Goal: Task Accomplishment & Management: Complete application form

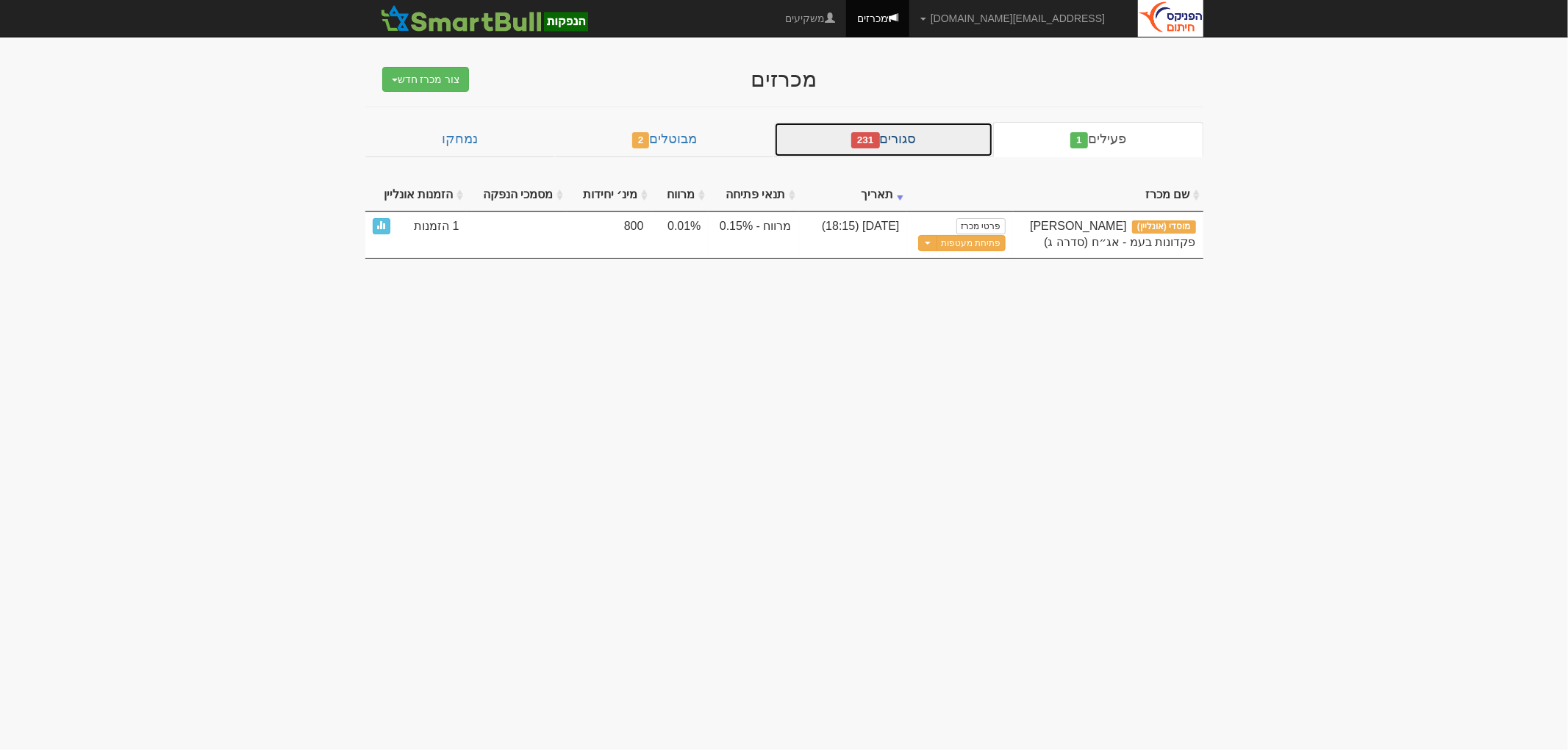
click at [862, 149] on span "231" at bounding box center [865, 140] width 29 height 16
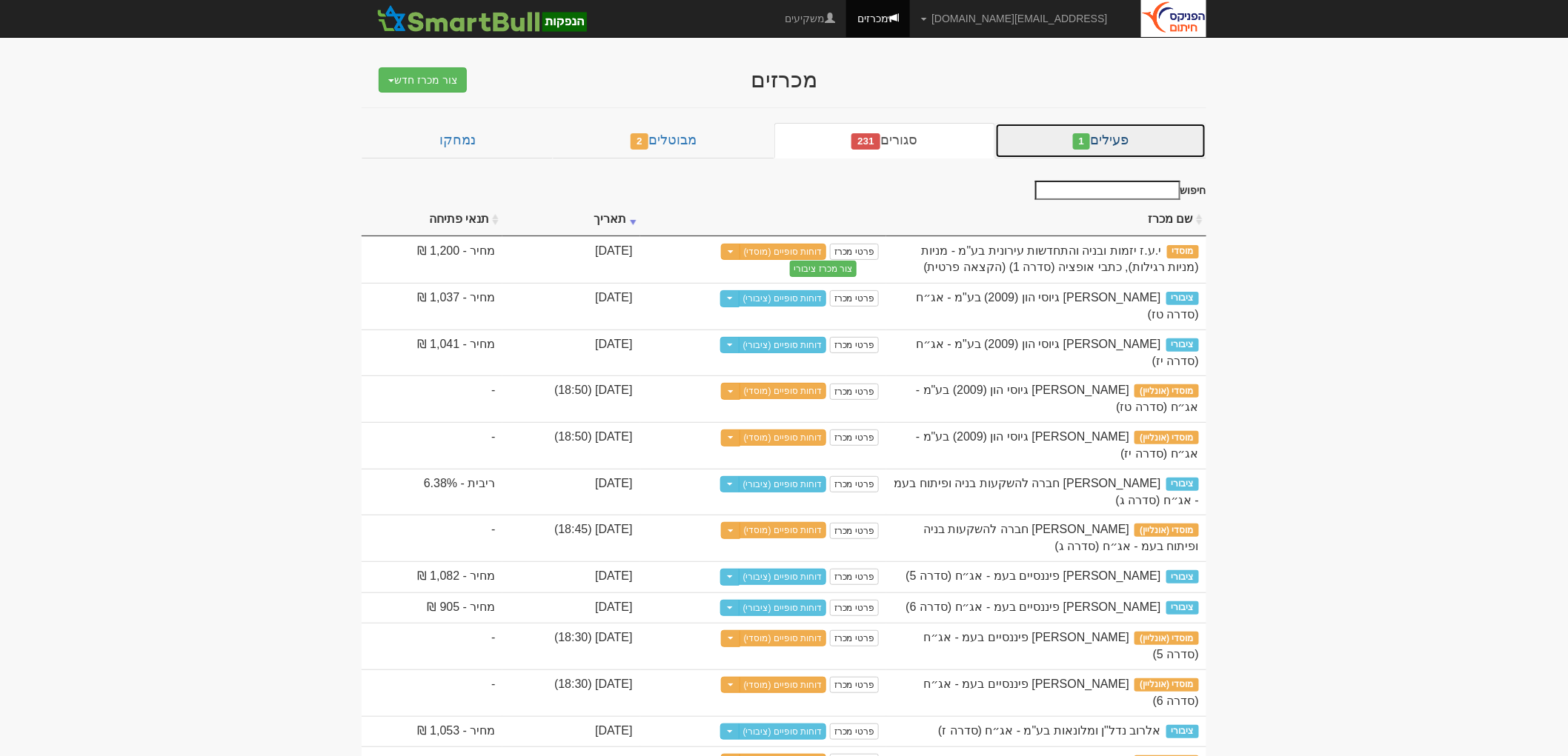
click at [1025, 134] on link "פעילים 1" at bounding box center [1100, 141] width 212 height 35
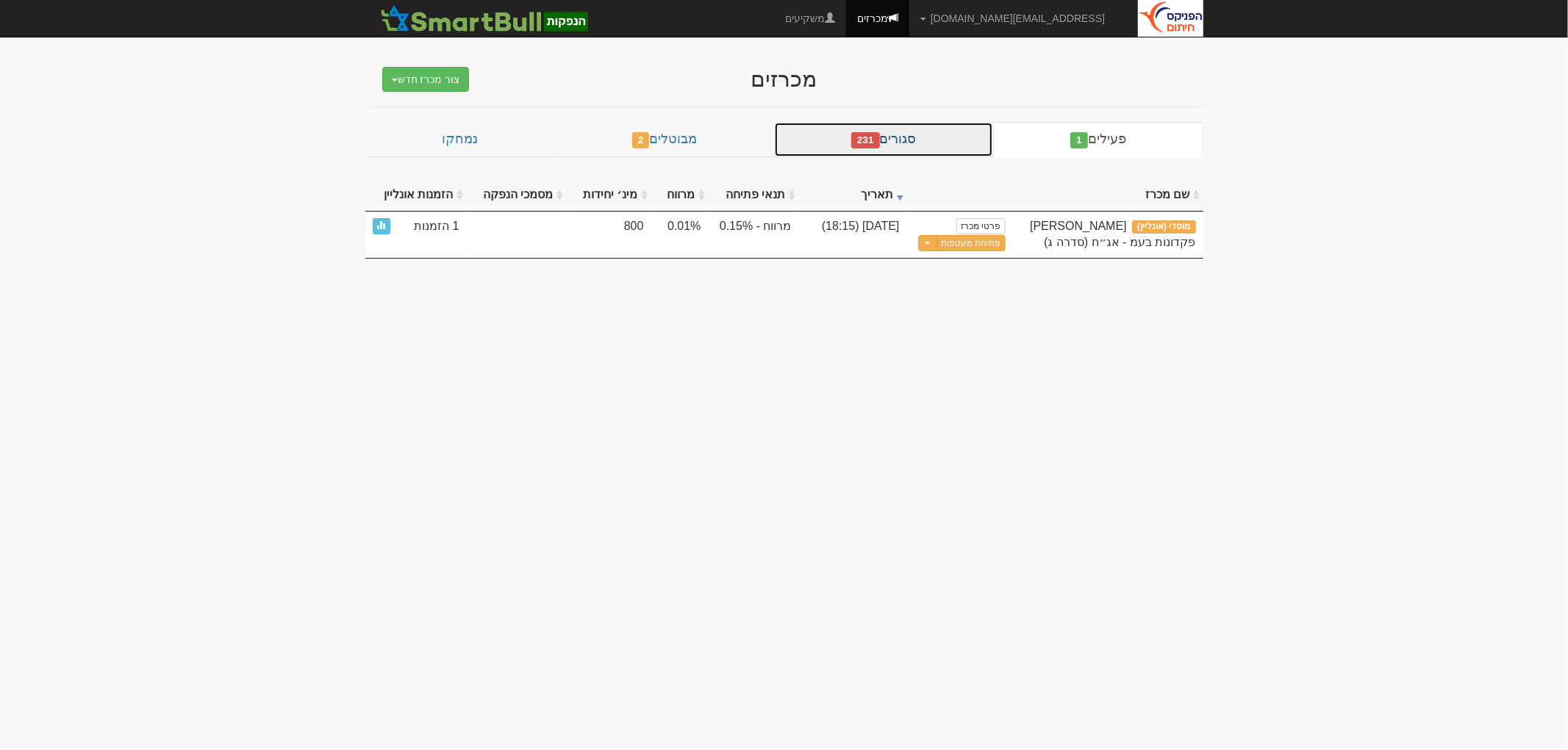
click at [833, 129] on link "סגורים 231" at bounding box center [883, 140] width 219 height 35
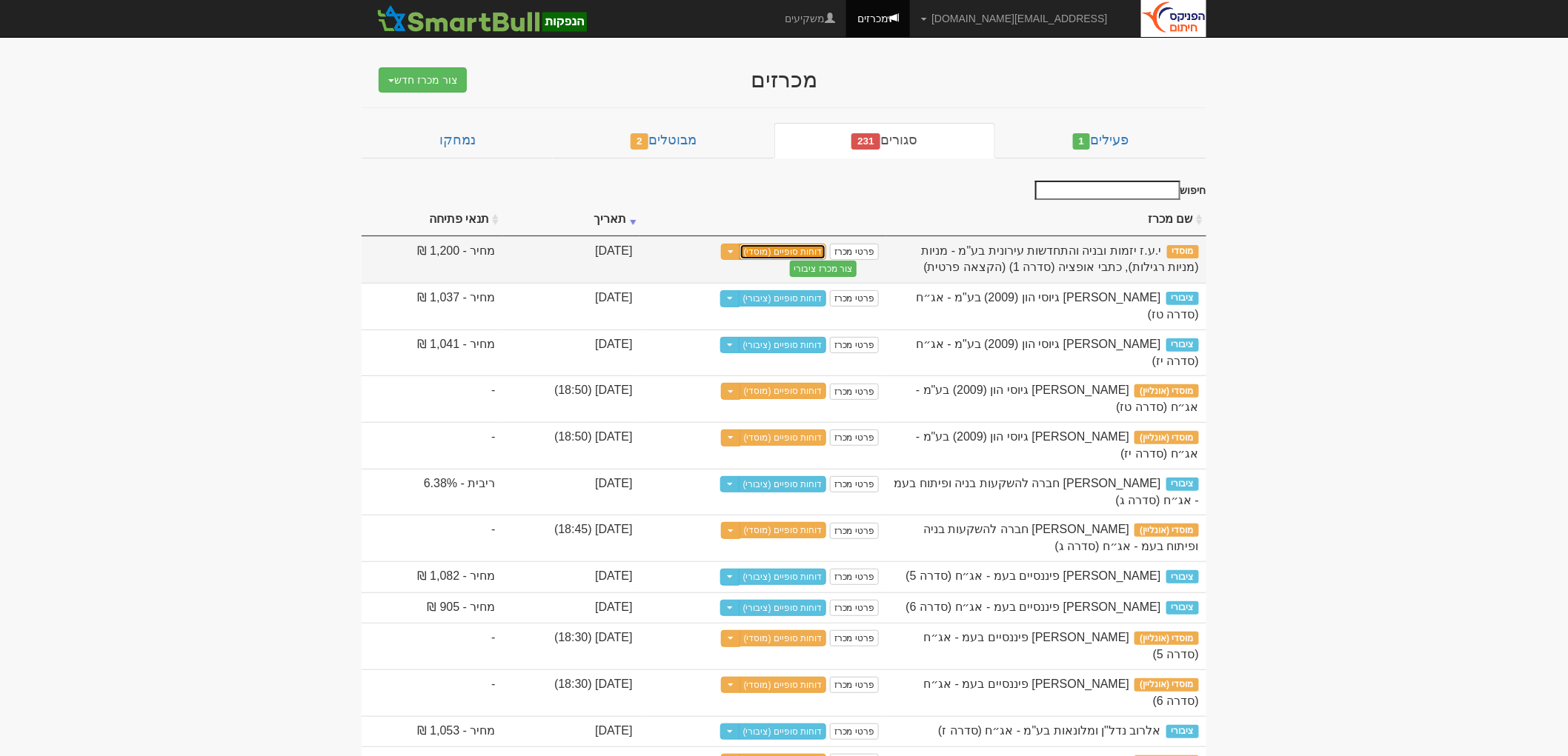
click at [827, 254] on link "דוחות סופיים (מוסדי)" at bounding box center [783, 251] width 88 height 16
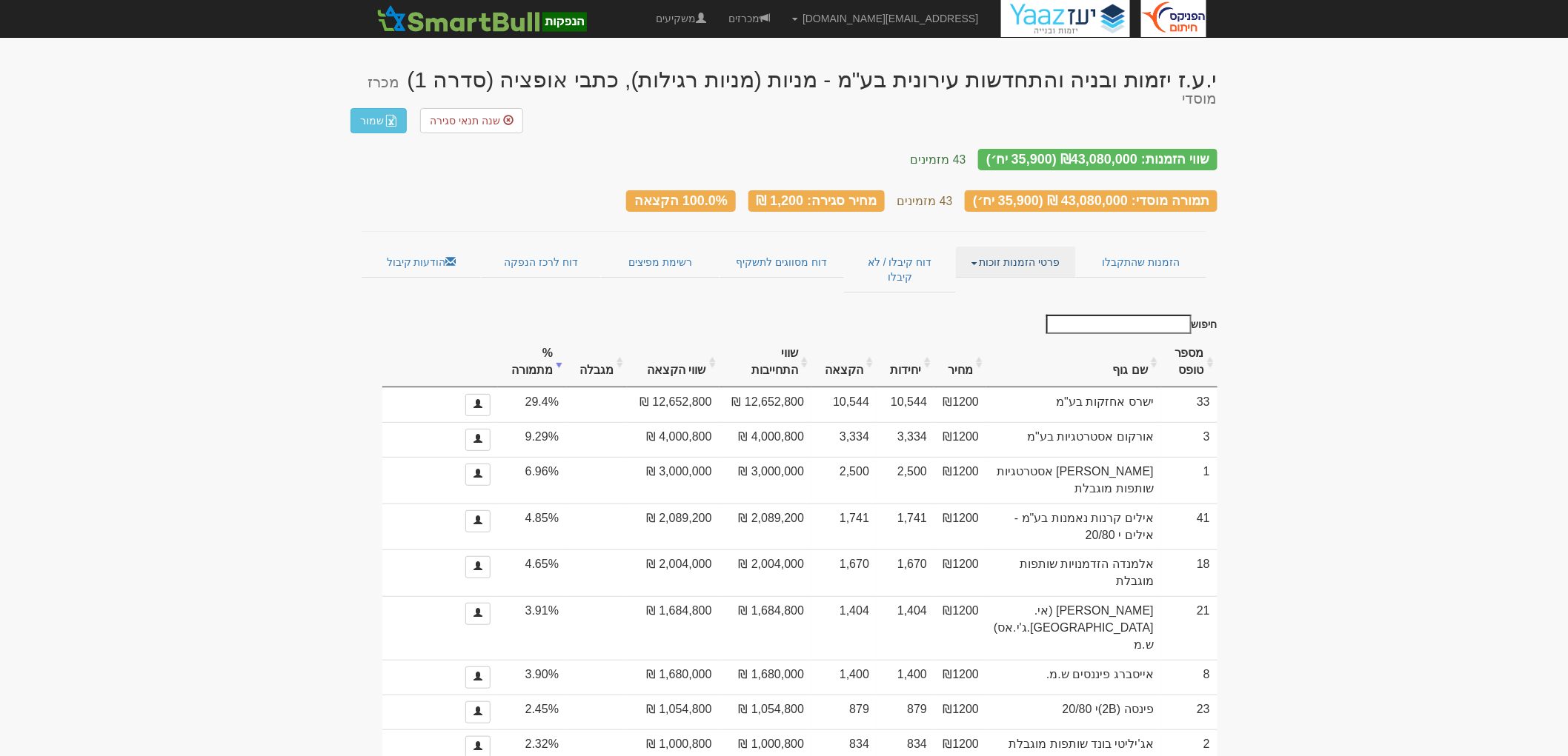
click at [1025, 247] on link "פרטי הזמנות זוכות" at bounding box center [1015, 262] width 119 height 31
click at [1009, 282] on link "אנשי קשר וחשבונות" at bounding box center [1017, 291] width 117 height 20
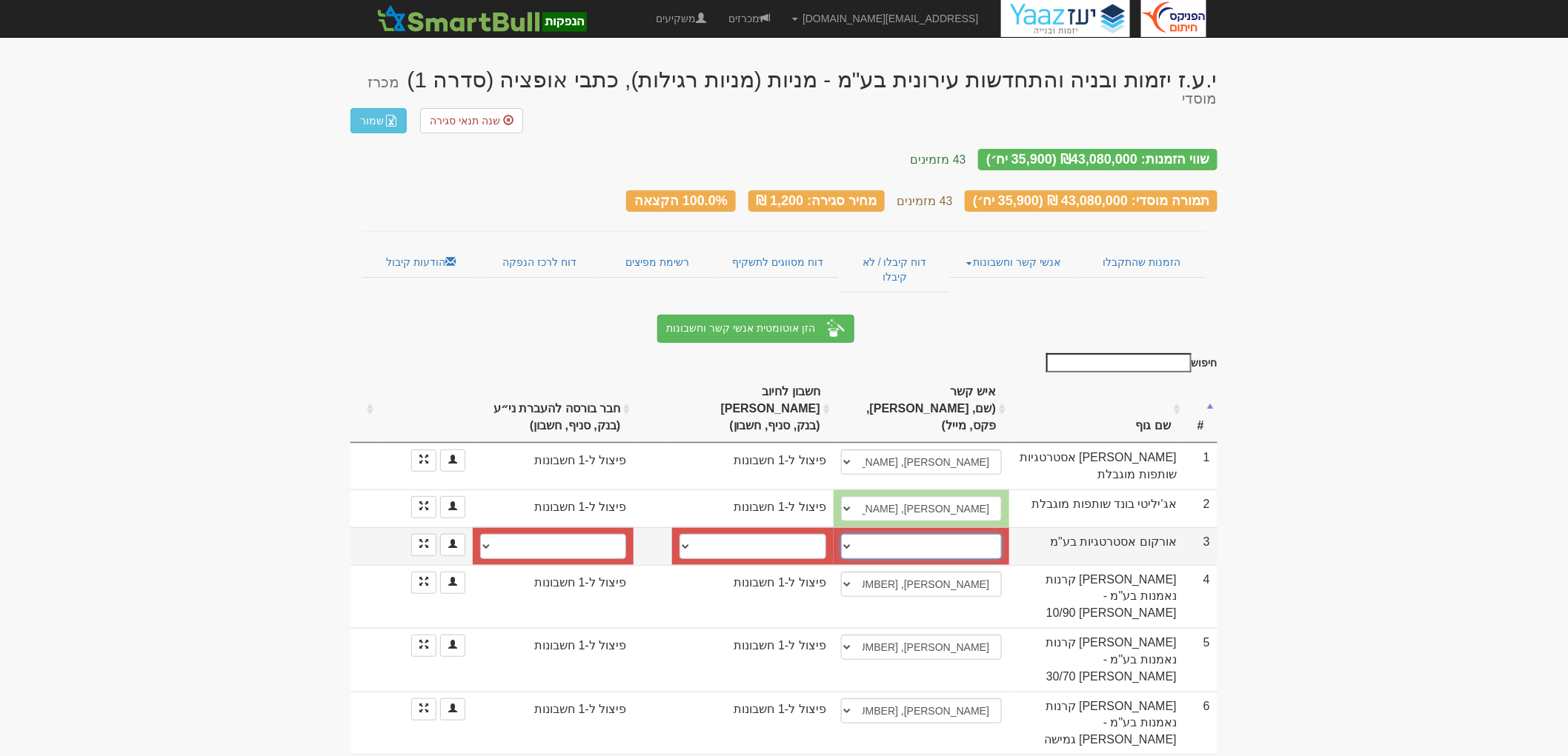
click at [957, 534] on select "אבי חלפון, 050-8255330, 03-5105240, halfonavi8@gmail.com אריאל זינו, 054-720200…" at bounding box center [921, 546] width 160 height 25
select select "660ac9fc92ef0abb0c3ce3e2"
click at [846, 534] on select "אבי חלפון, 050-8255330, 03-5105240, halfonavi8@gmail.com אריאל זינו, 054-720200…" at bounding box center [921, 546] width 160 height 25
click at [704, 534] on select "בינלאומי, 46, 642347 בינלאומי, 46, 642355 בינלאומי, 46, 642371 הפועלים, 600, 66…" at bounding box center [752, 546] width 146 height 25
click at [432, 534] on link at bounding box center [423, 545] width 25 height 22
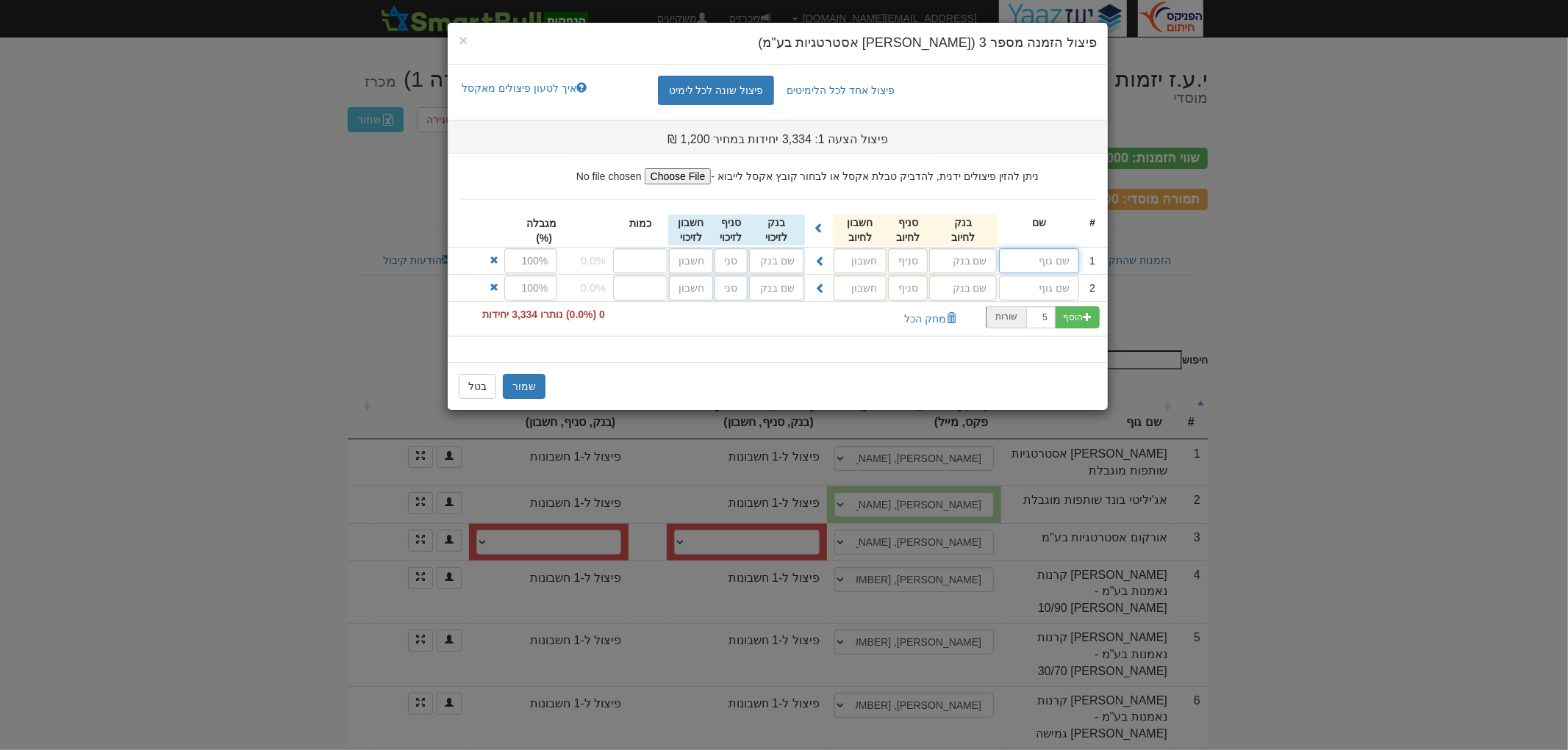
click at [1040, 261] on input "text" at bounding box center [1039, 261] width 80 height 25
type input "אורקום"
type input "פועלים (12)"
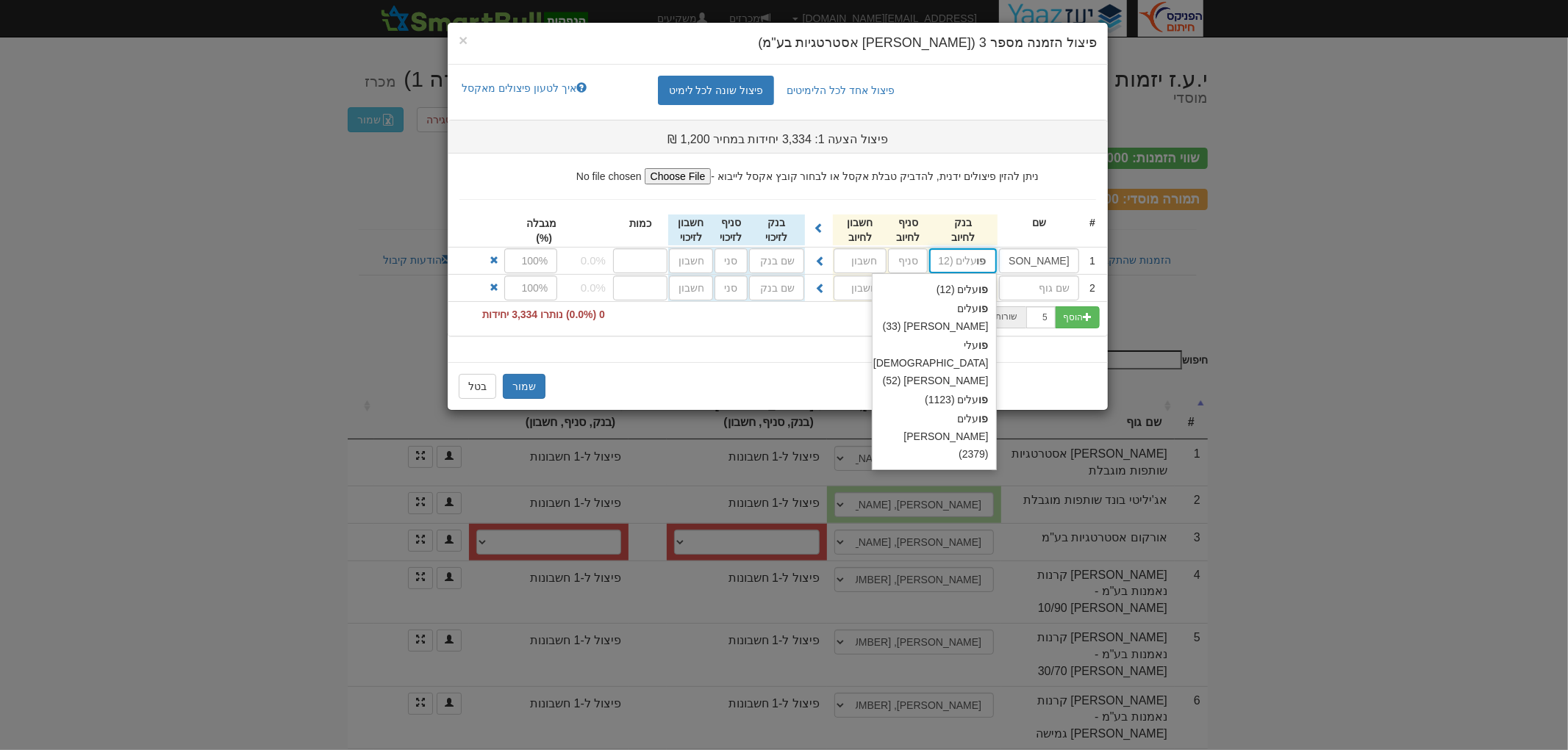
type input "פוע"
click at [965, 292] on div "פוע לים (12)" at bounding box center [934, 289] width 124 height 19
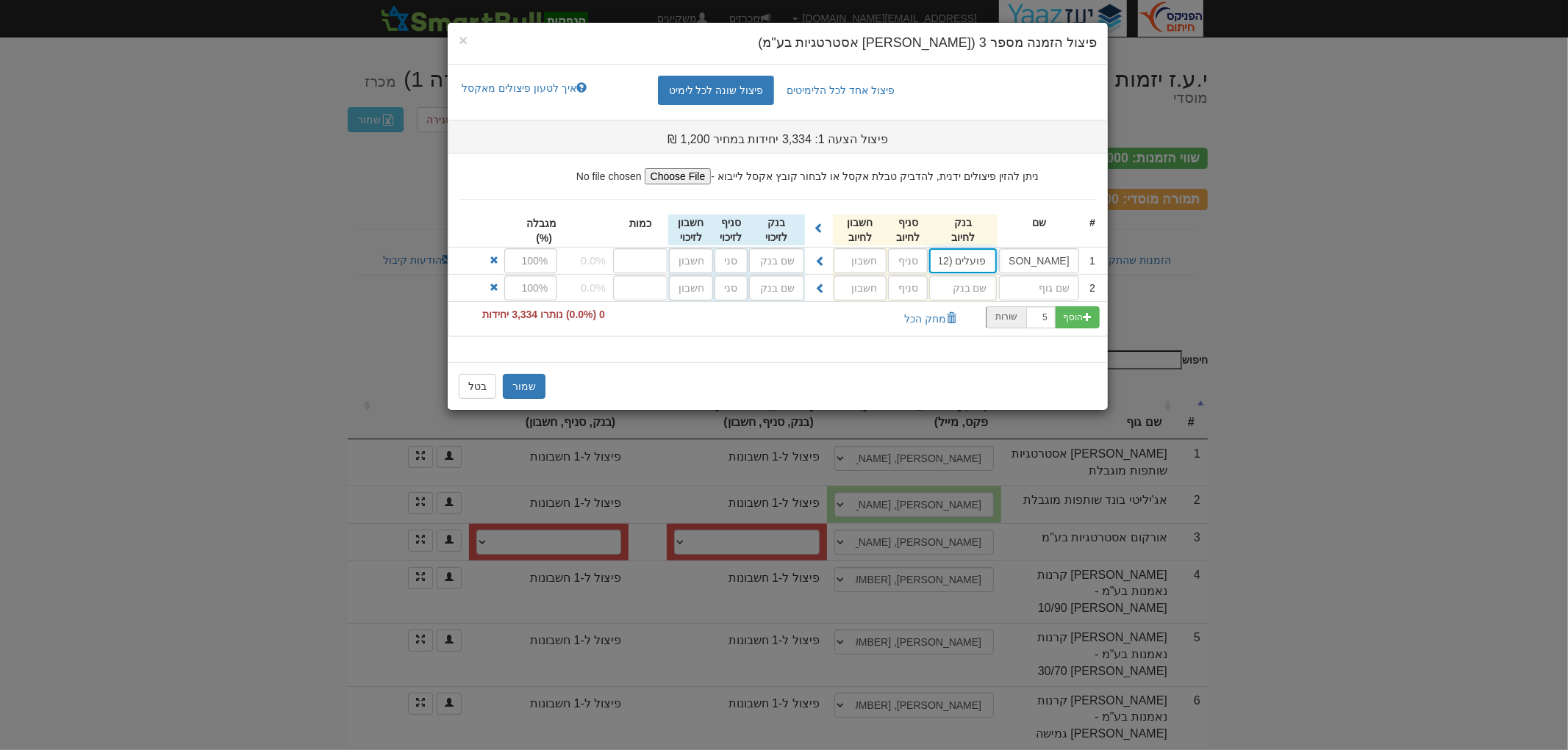
type input "פועלים (12)"
click at [907, 264] on input "text" at bounding box center [907, 261] width 40 height 25
type input "600"
type input "481615"
click at [821, 260] on span at bounding box center [821, 261] width 10 height 10
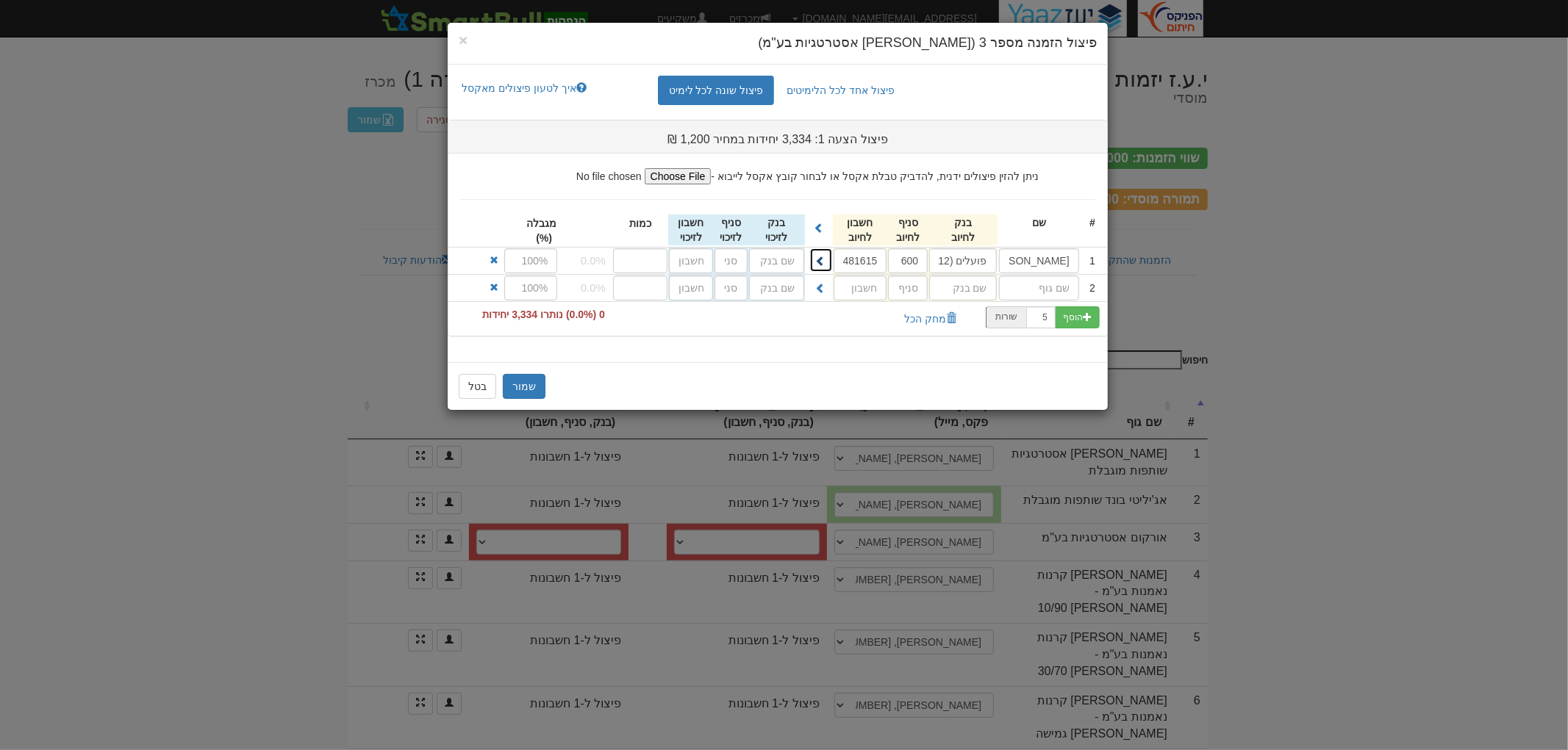
type input "פועלים (12)"
type input "600"
type input "481615"
click at [664, 260] on input "number" at bounding box center [640, 261] width 55 height 25
type input "150"
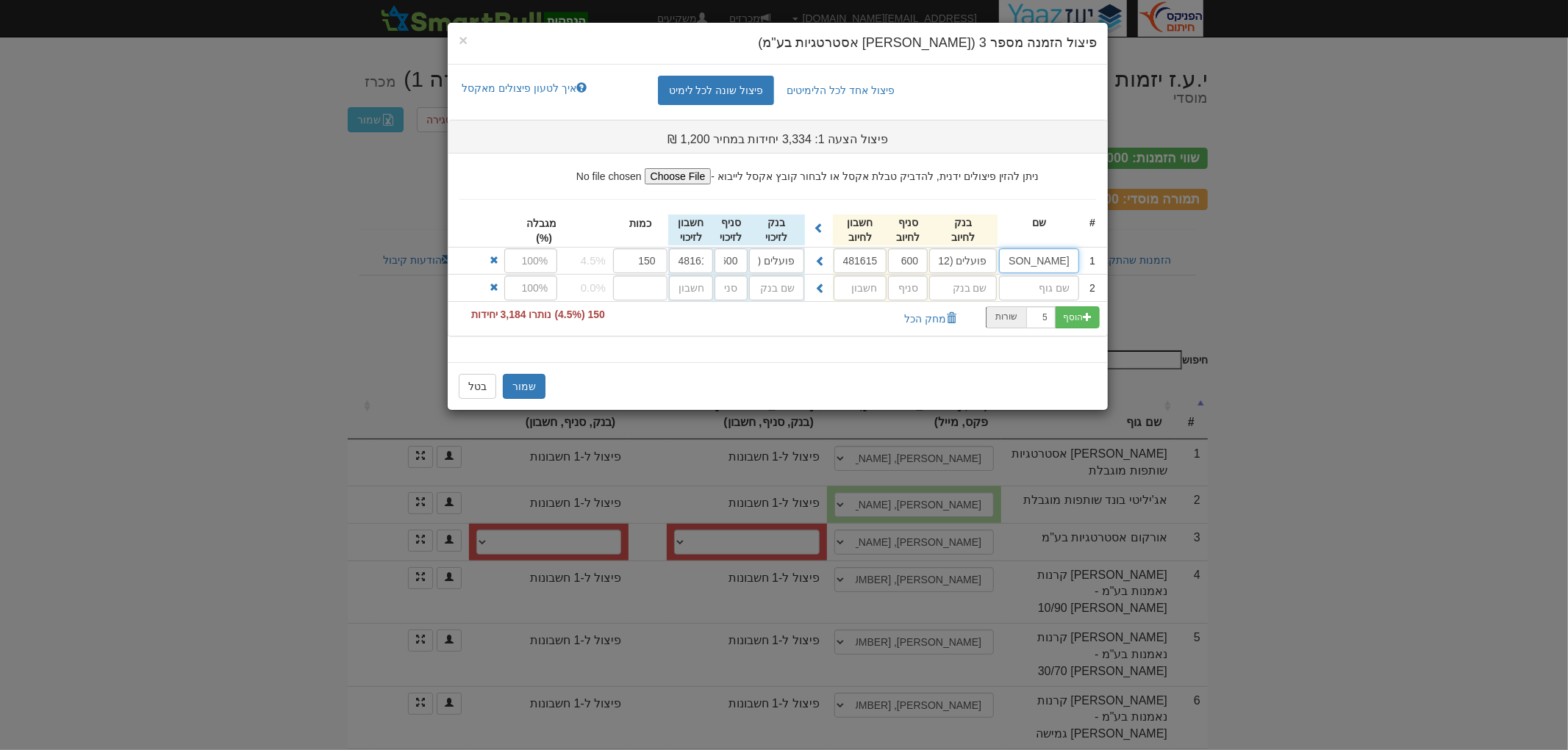
click at [1044, 264] on input "אורקום" at bounding box center [1039, 261] width 80 height 25
click at [1057, 282] on input "text" at bounding box center [1039, 288] width 80 height 25
paste input "אורקום"
type input "אורקום"
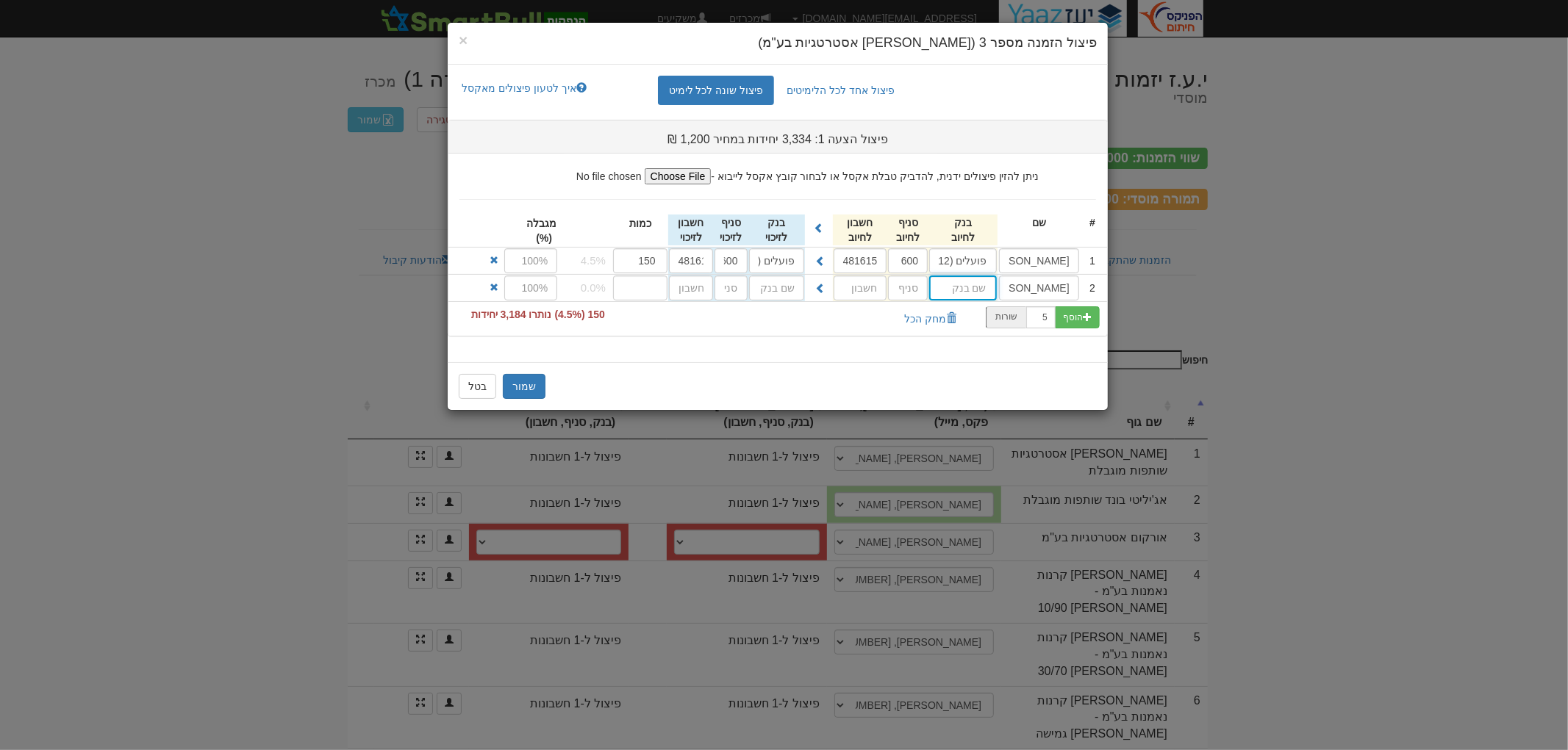
click at [967, 274] on input "text" at bounding box center [963, 261] width 67 height 25
type input "פועלים (12)"
type input "600"
type input "481631"
click at [823, 292] on span at bounding box center [821, 288] width 10 height 10
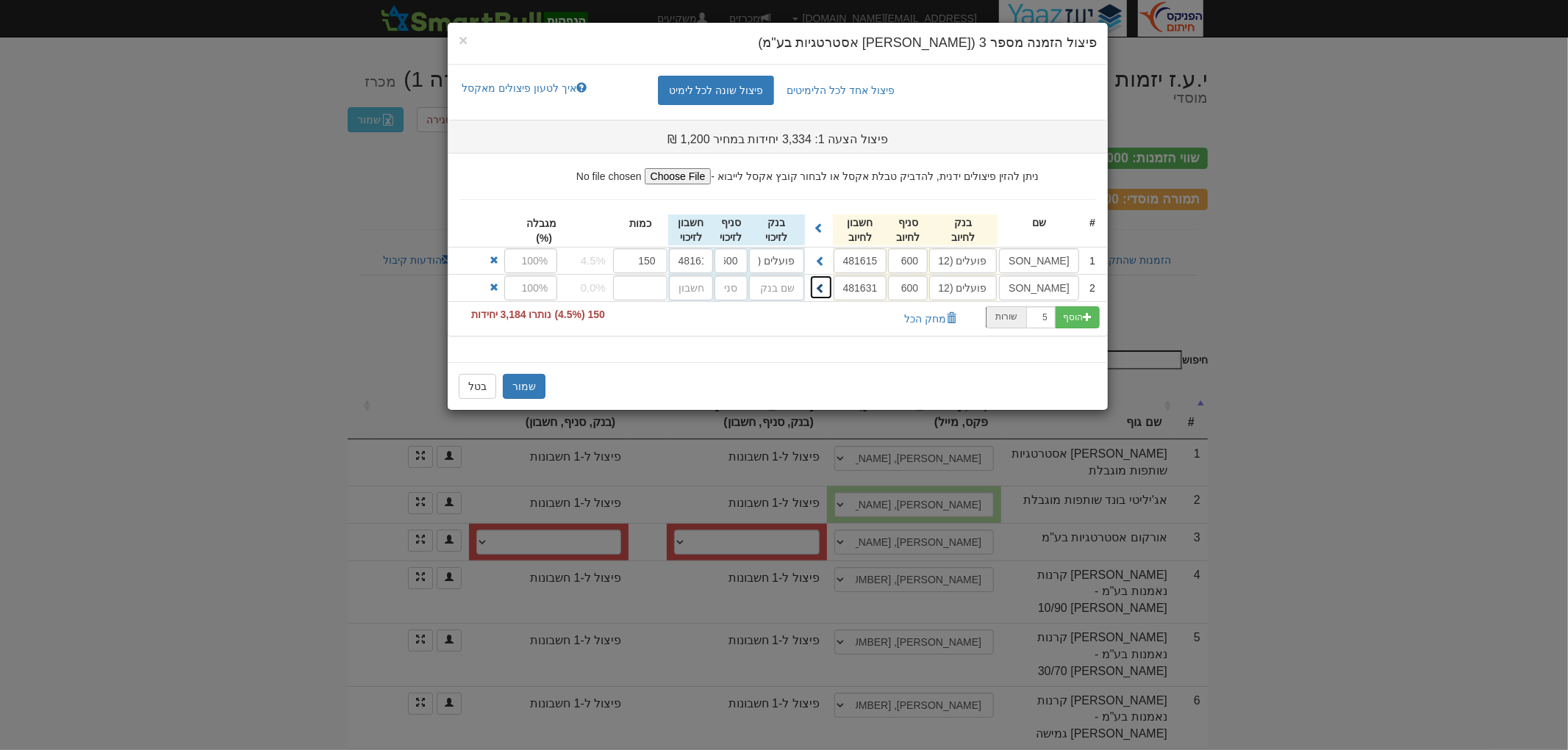
type input "פועלים (12)"
type input "600"
type input "481631"
click at [644, 285] on input "number" at bounding box center [640, 288] width 55 height 25
type input "100"
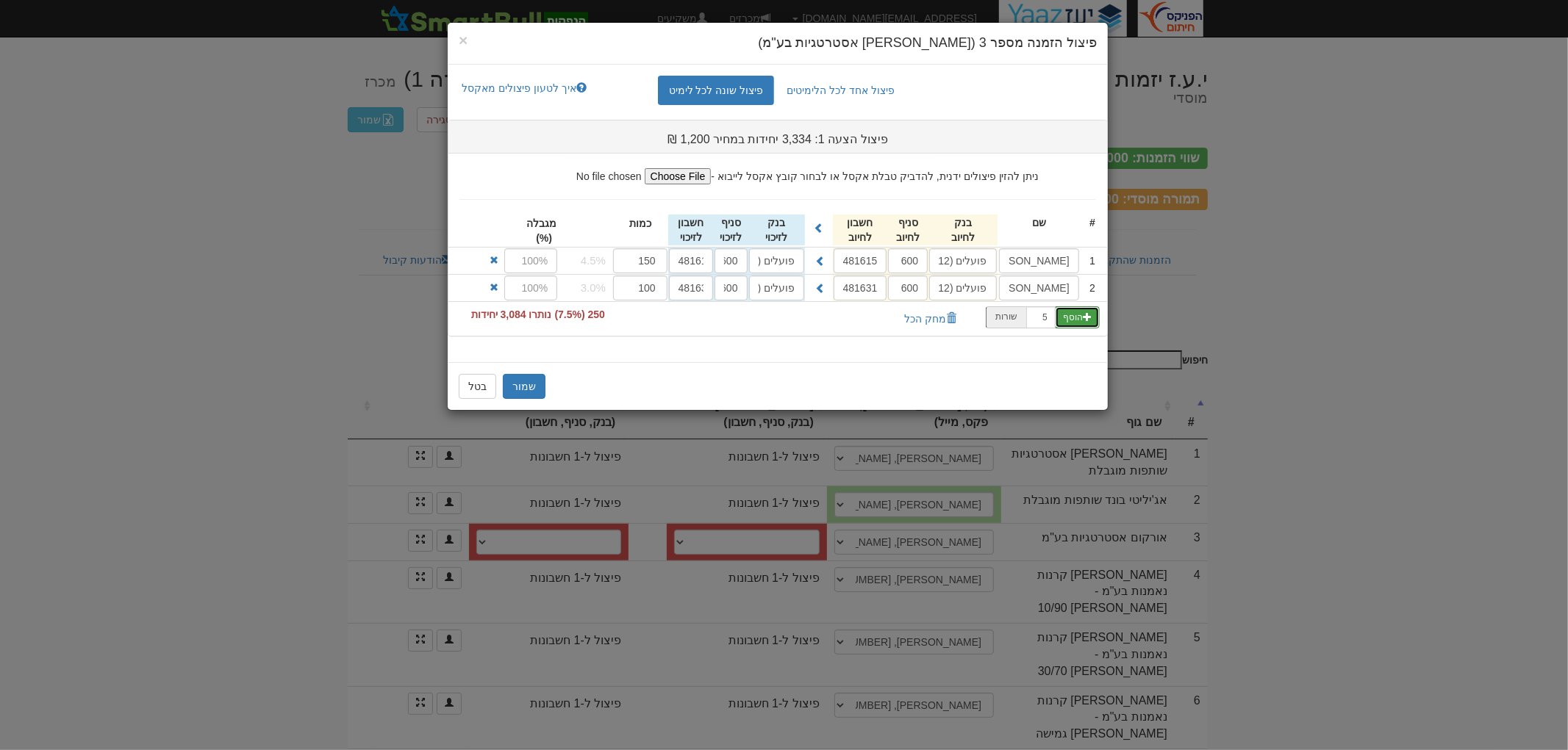
click at [1075, 314] on button "הוסף" at bounding box center [1078, 317] width 44 height 22
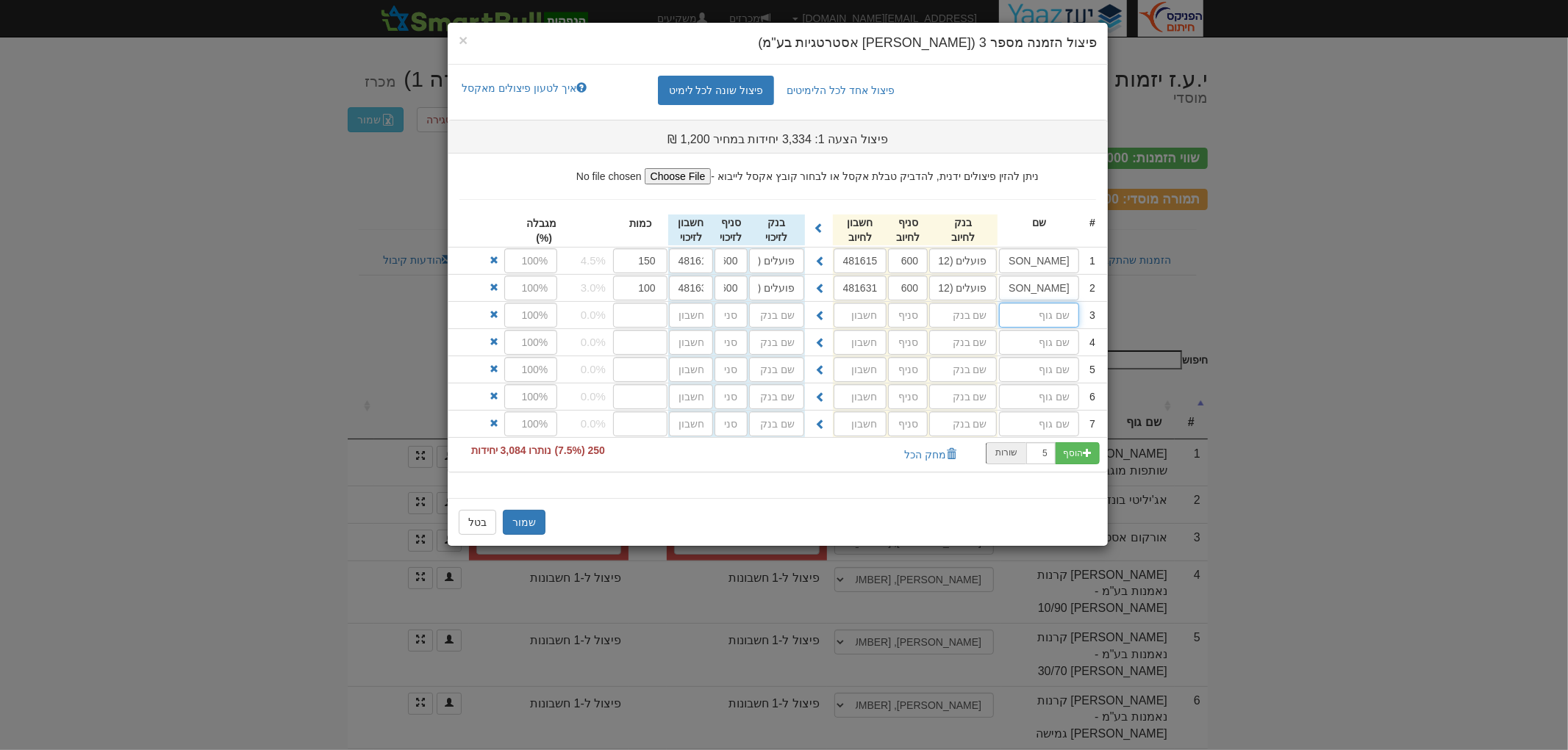
click at [1055, 314] on input "text" at bounding box center [1039, 314] width 80 height 25
paste input "אורקום"
type input "אורקום"
click at [1065, 346] on input "text" at bounding box center [1039, 342] width 80 height 25
paste input "אורקום"
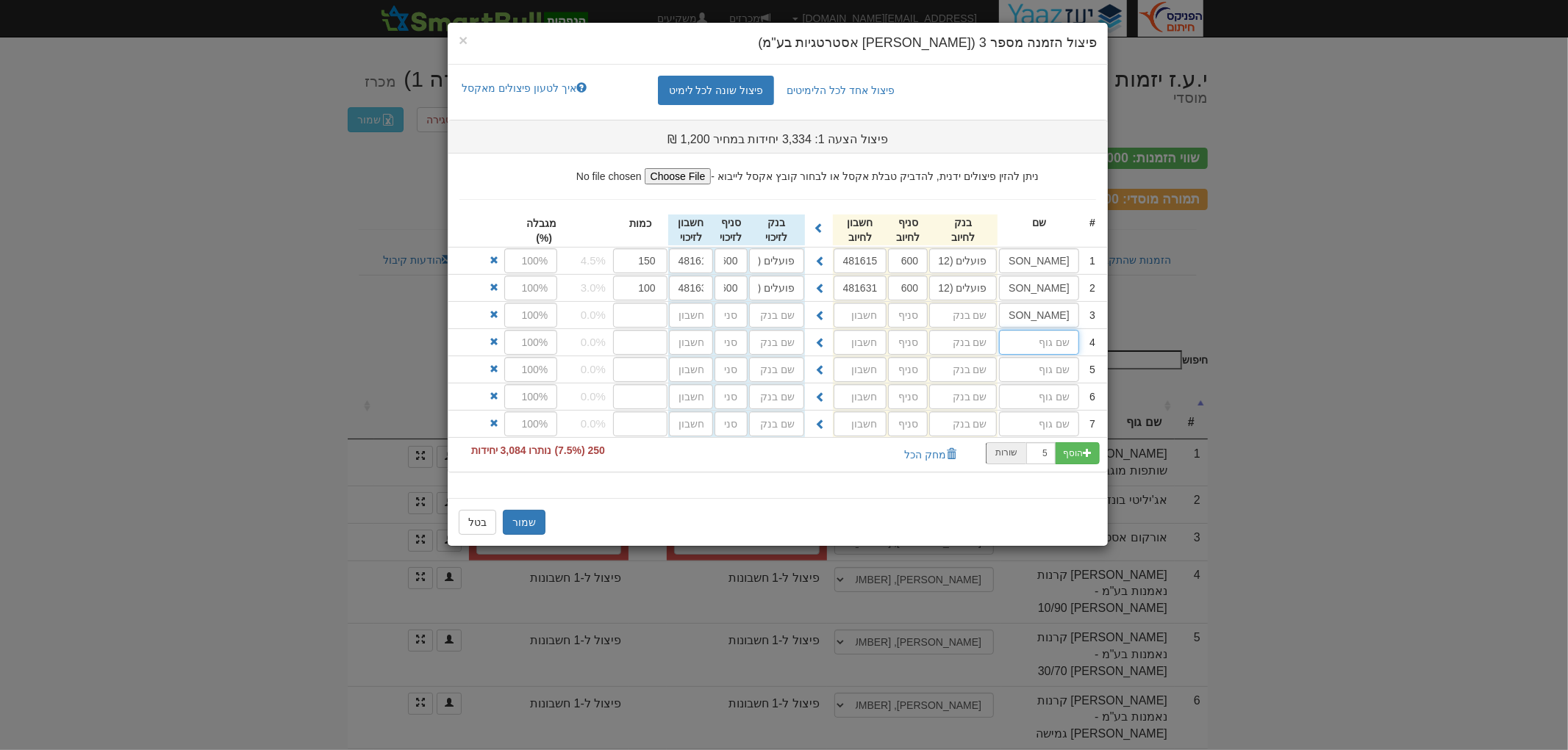
type input "אורקום"
click at [1067, 367] on input "text" at bounding box center [1039, 369] width 80 height 25
paste input "אורקום"
type input "אורקום"
click at [982, 274] on input "text" at bounding box center [963, 261] width 67 height 25
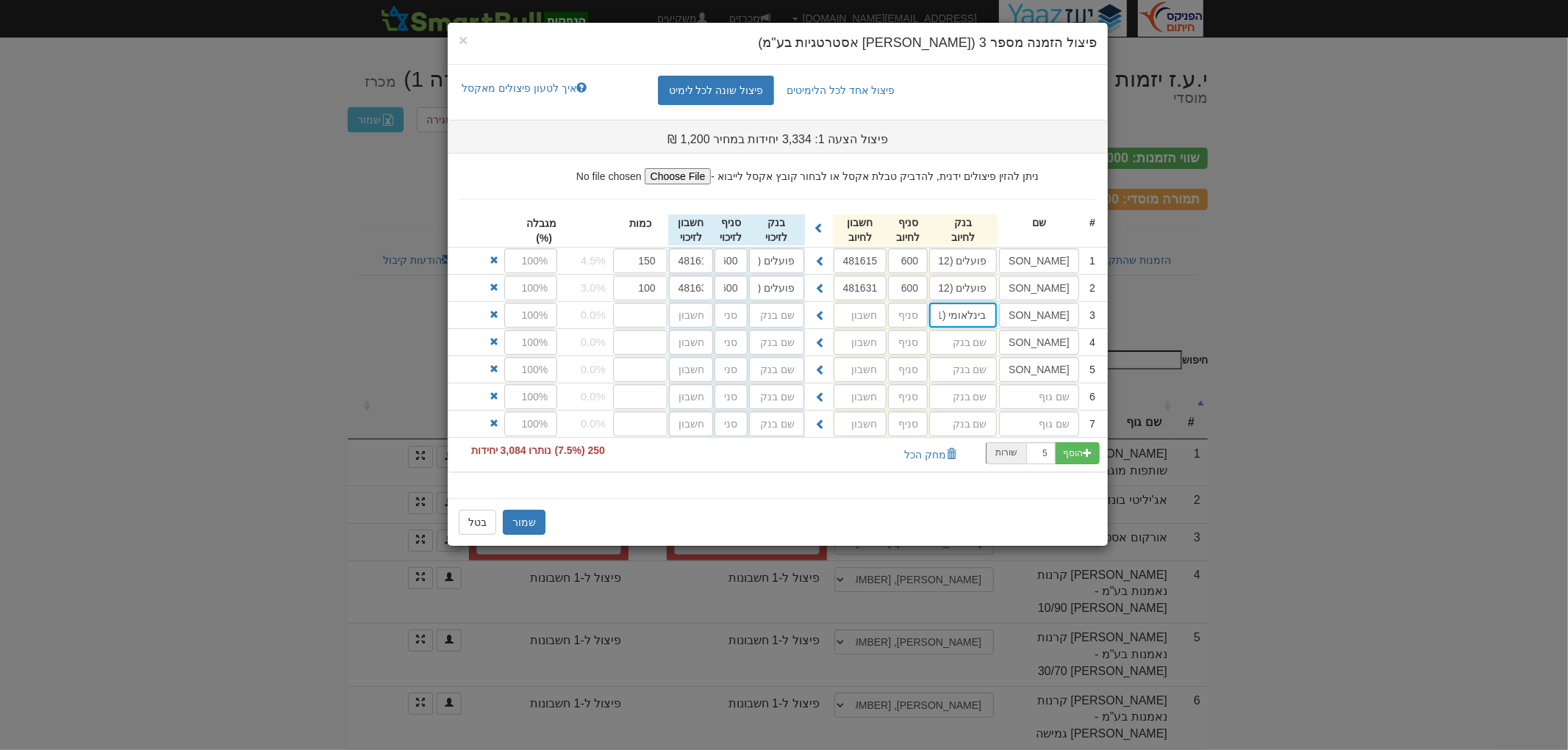
type input "בינלאומי (31)"
type input "46"
type input "642363"
click at [821, 318] on span at bounding box center [821, 314] width 10 height 10
type input "בינלאומי (31)"
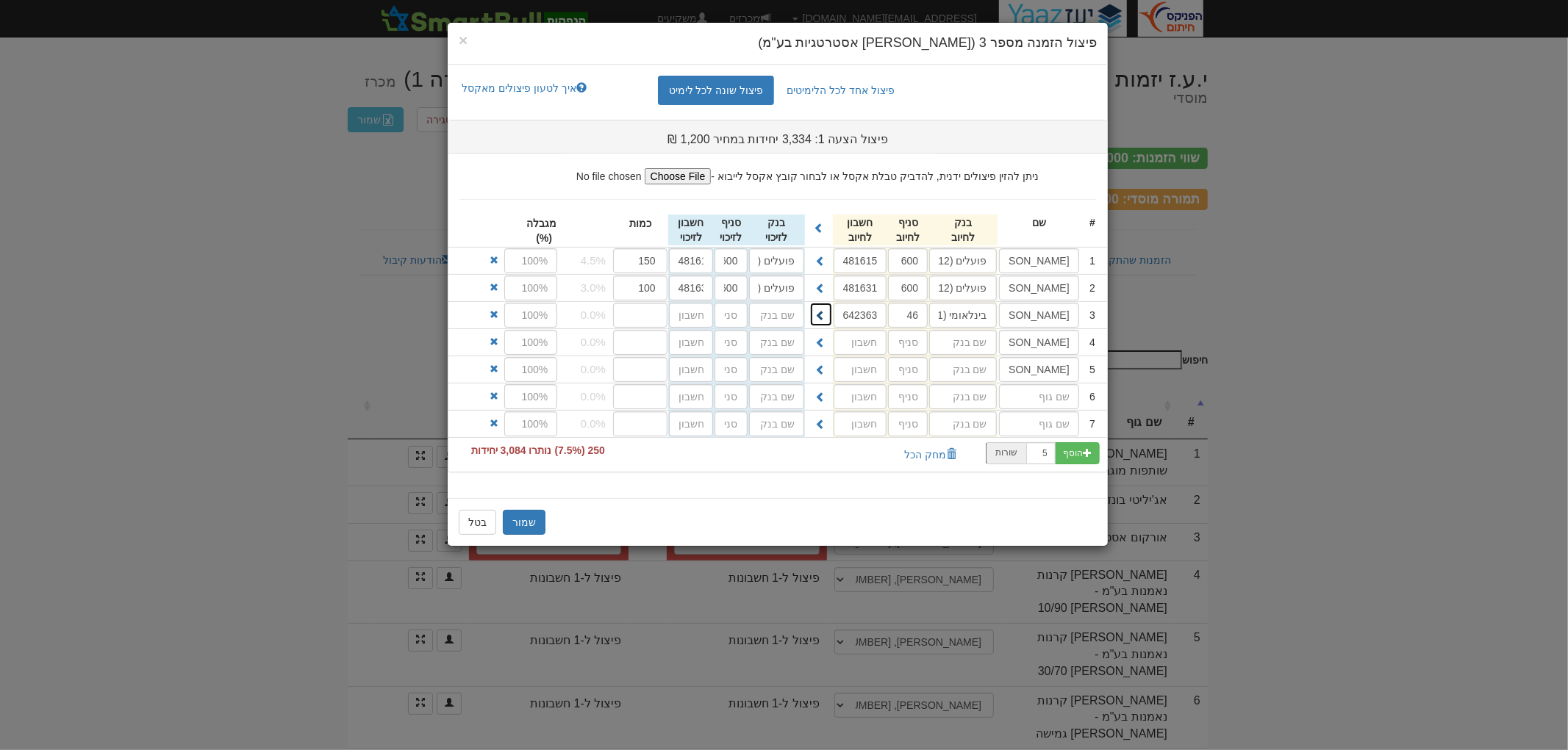
type input "46"
type input "642363"
click at [637, 321] on input "number" at bounding box center [640, 314] width 55 height 25
type input "150"
click at [1056, 261] on input "אורקום" at bounding box center [1039, 261] width 80 height 25
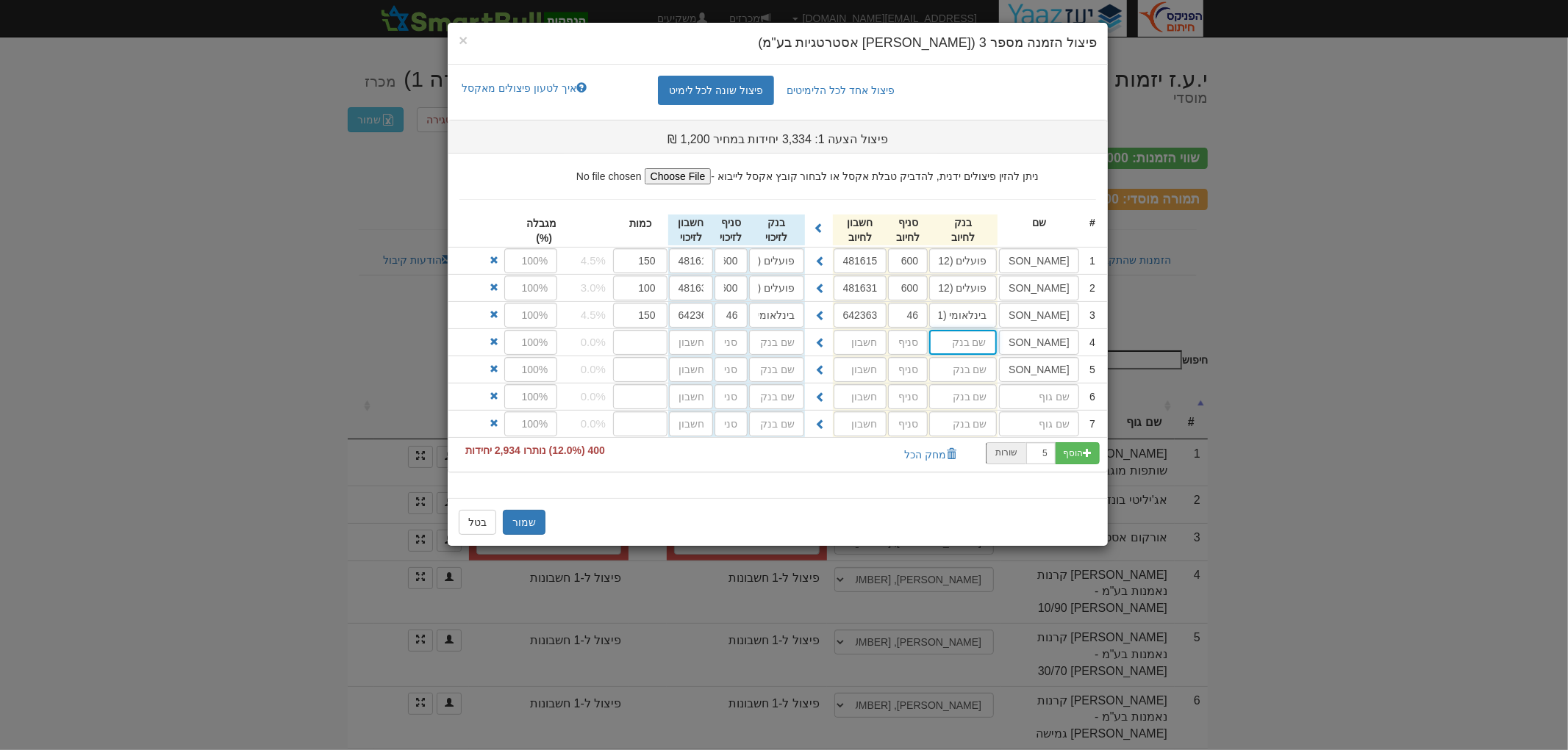
click at [976, 274] on input "text" at bounding box center [963, 261] width 67 height 25
click at [976, 274] on input "600" at bounding box center [963, 261] width 67 height 25
type input "פועלים (12)"
type input "600"
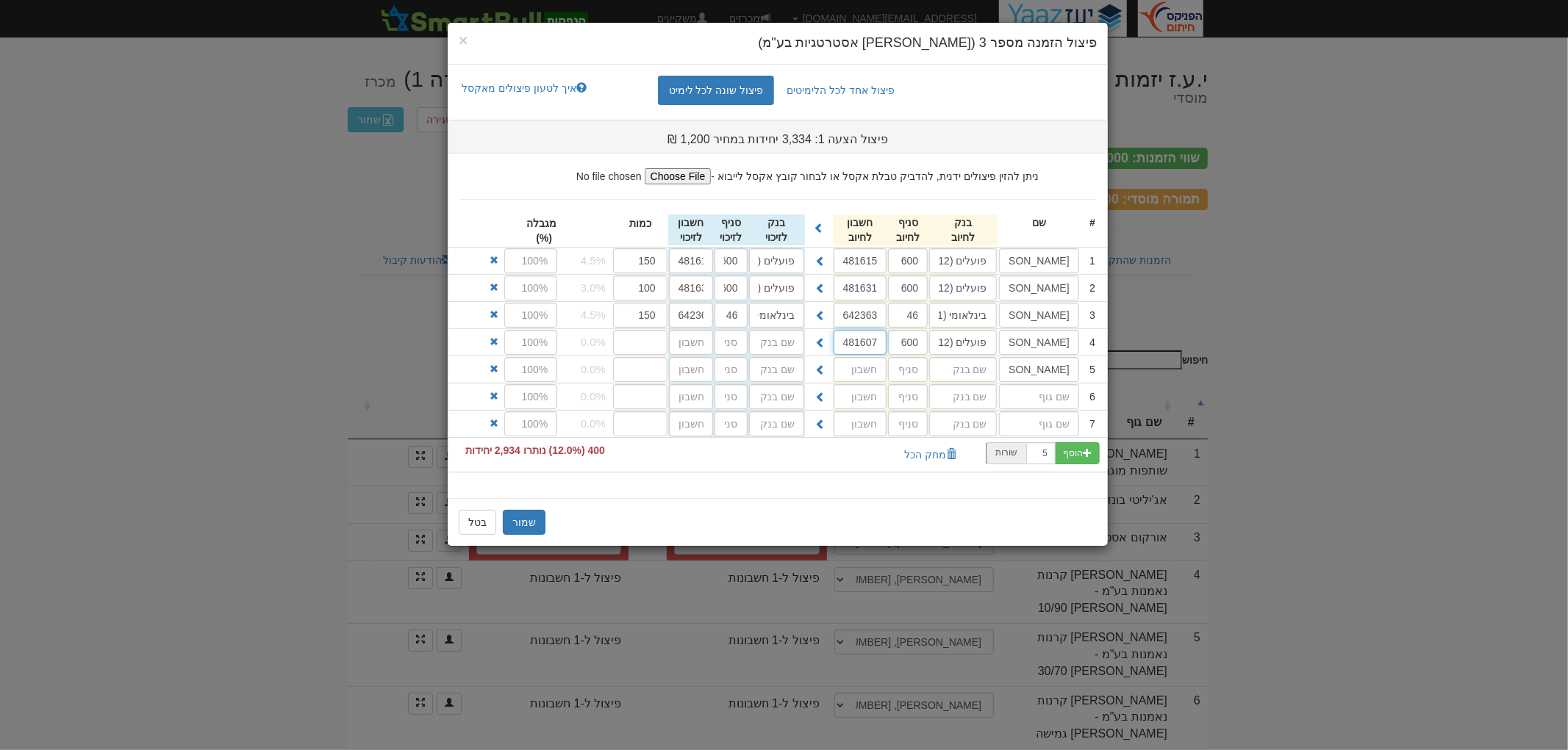
type input "481607"
click at [809, 329] on button at bounding box center [821, 341] width 23 height 25
type input "פועלים (12)"
type input "600"
type input "481607"
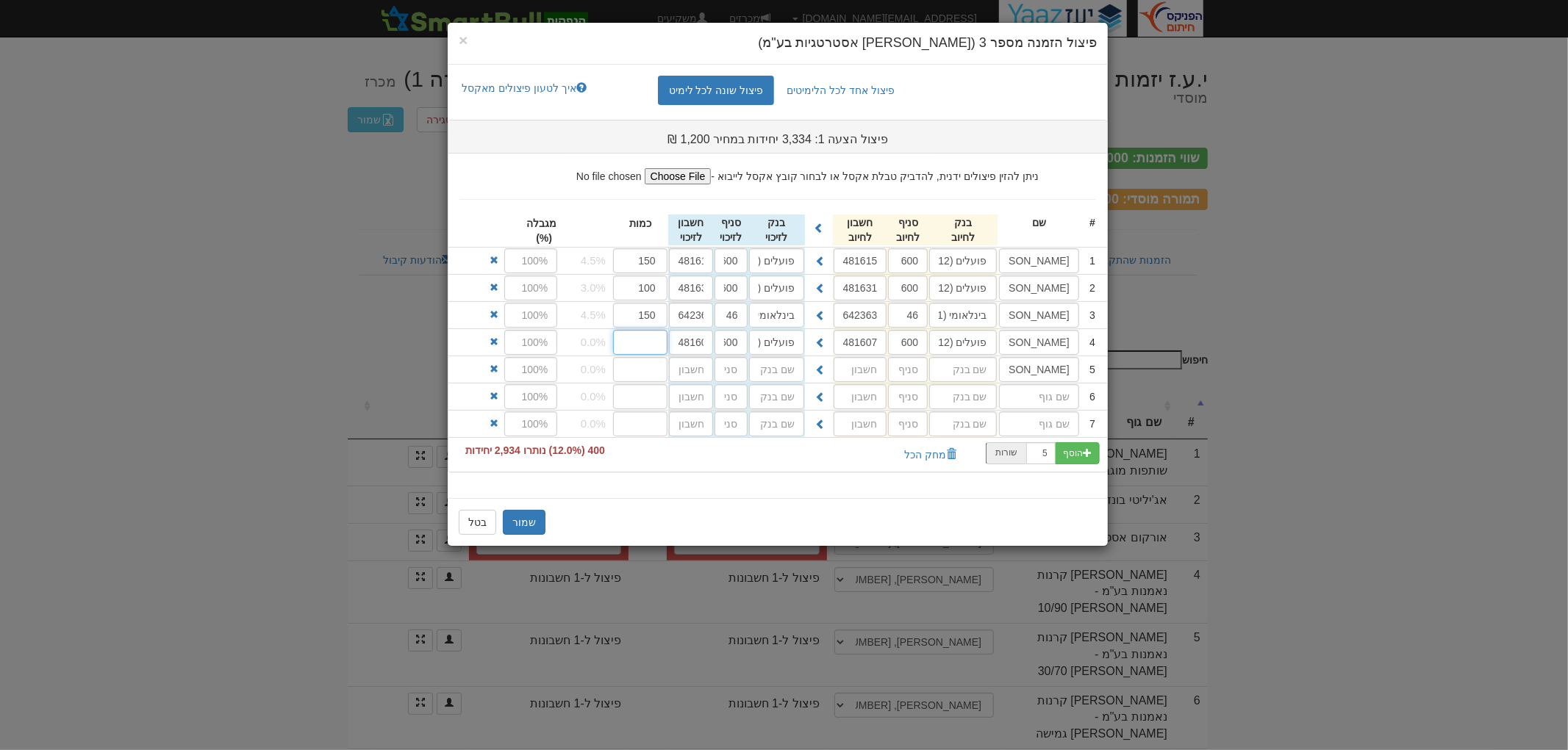
click at [623, 338] on input "number" at bounding box center [640, 342] width 55 height 25
type input "500"
click at [962, 274] on input "text" at bounding box center [963, 261] width 67 height 25
type input "פועלים (12)"
type input "600"
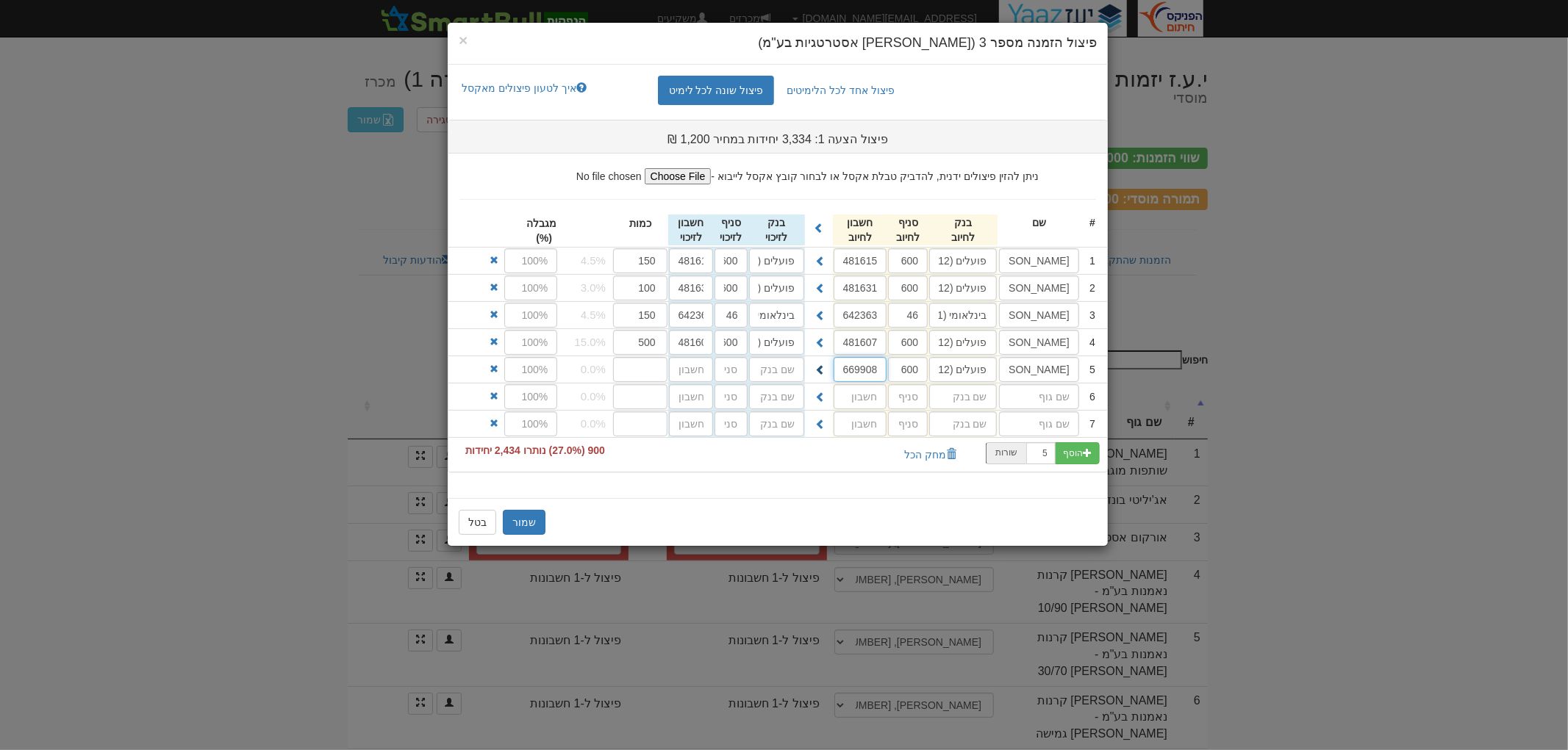
type input "669908"
click at [825, 368] on span at bounding box center [821, 369] width 10 height 10
type input "פועלים (12)"
type input "600"
type input "669908"
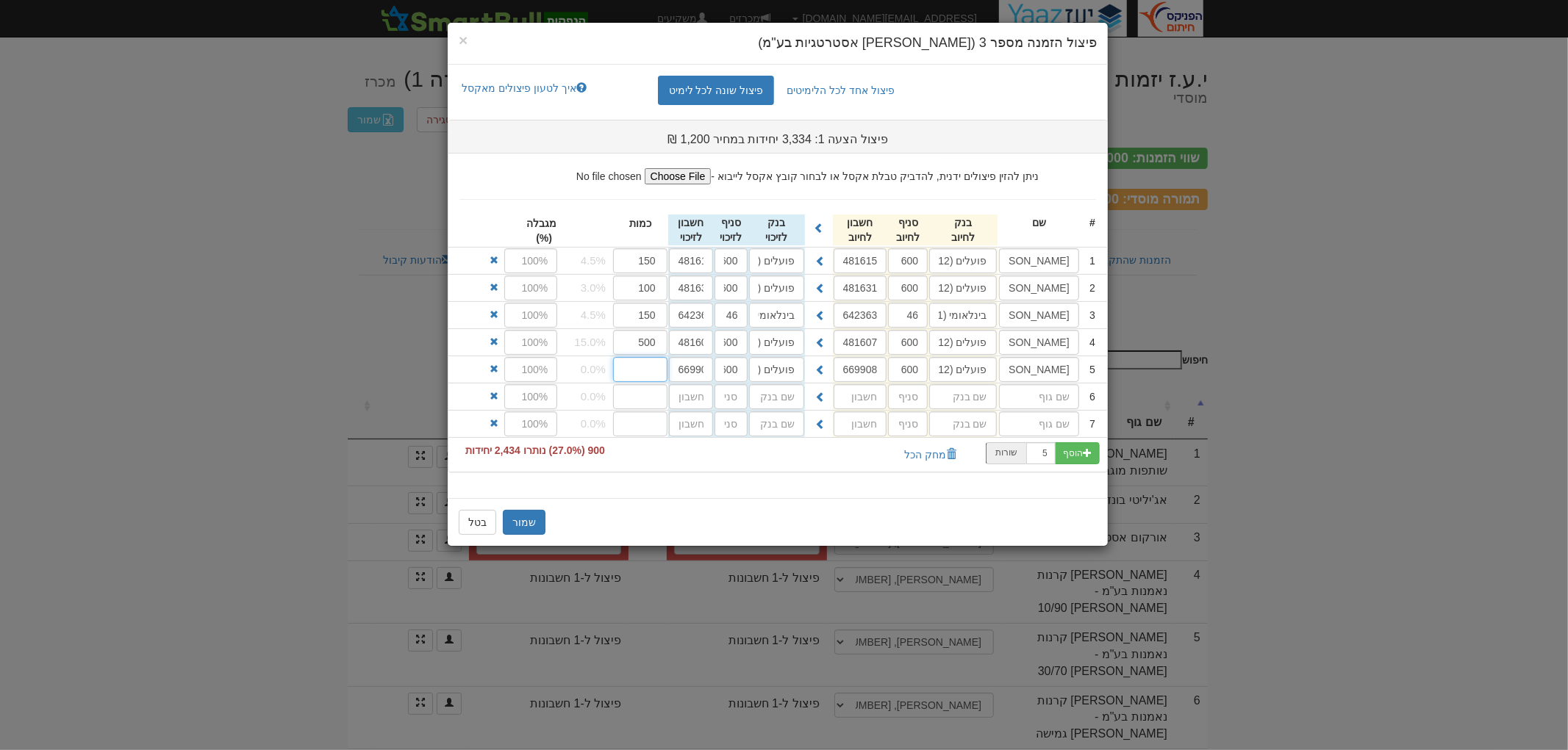
click at [658, 372] on input "number" at bounding box center [640, 369] width 55 height 25
type input "3100"
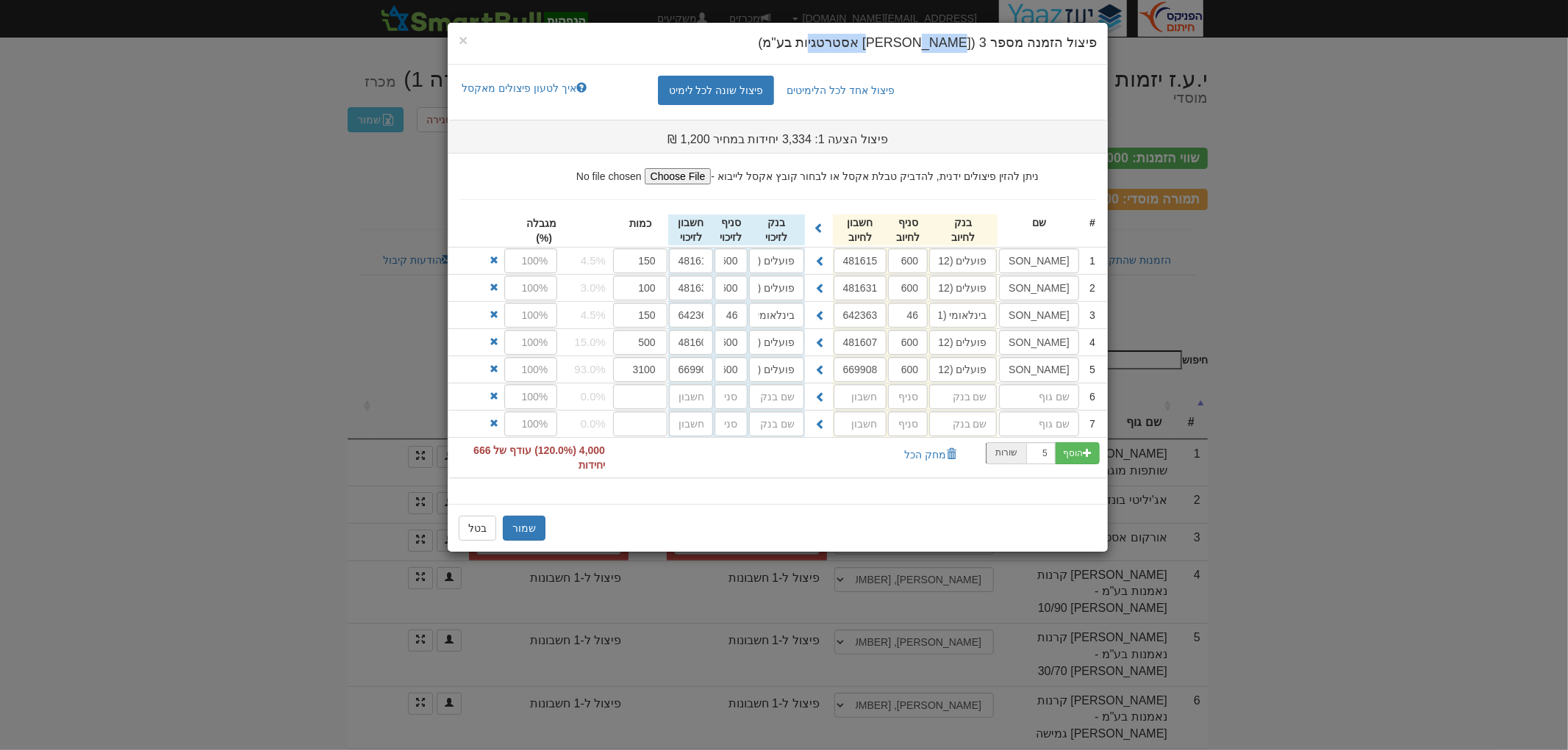
drag, startPoint x: 942, startPoint y: 42, endPoint x: 857, endPoint y: 44, distance: 85.0
click at [857, 44] on span "פיצול הזמנה מספר 3 (אורקום אסטרטגיות בע"מ)" at bounding box center [928, 43] width 339 height 15
copy span "אסטרטגיות בע"מ"
click at [640, 260] on input "150" at bounding box center [640, 261] width 55 height 25
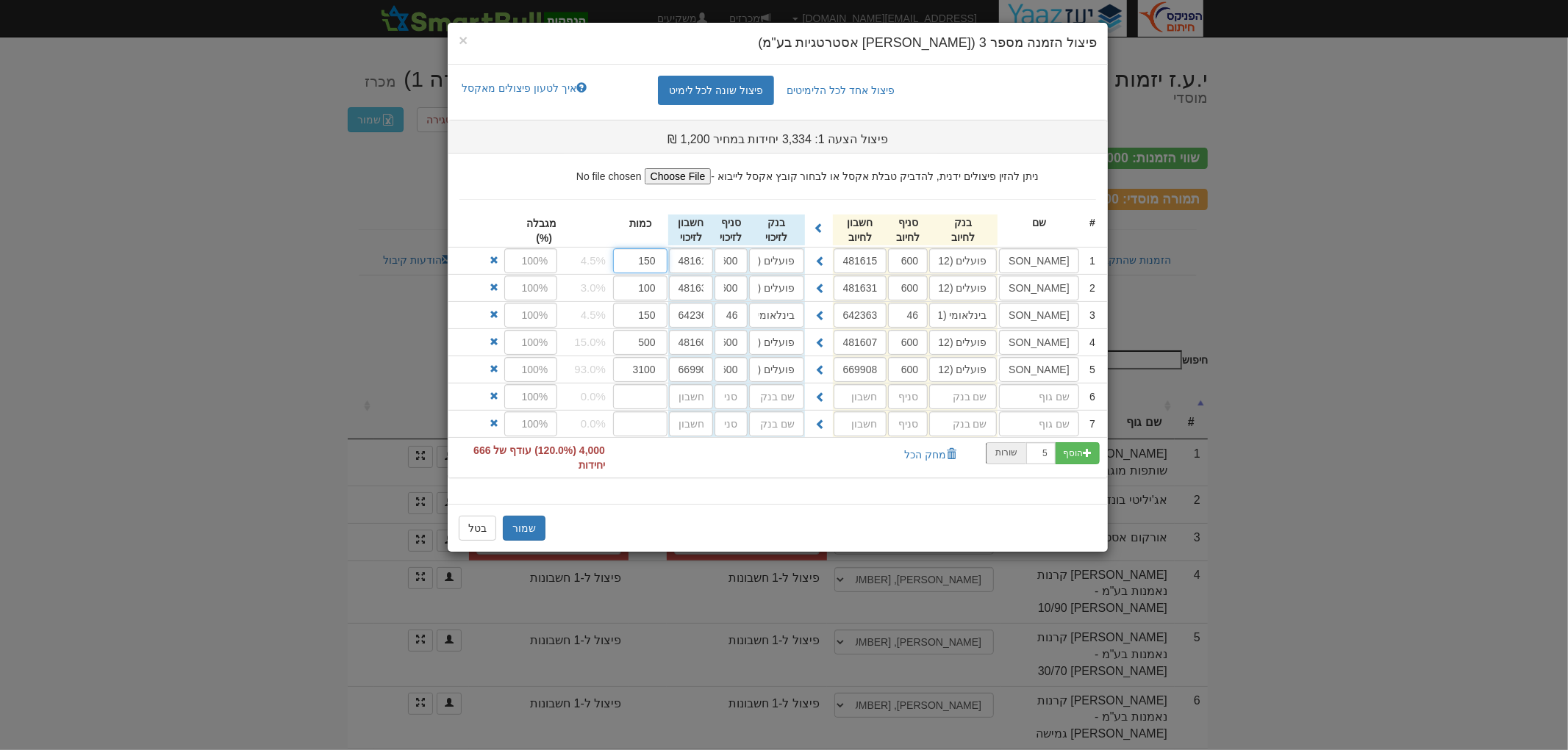
click at [649, 262] on input "150" at bounding box center [640, 261] width 55 height 25
type input "125"
click at [643, 285] on input "100" at bounding box center [640, 288] width 55 height 25
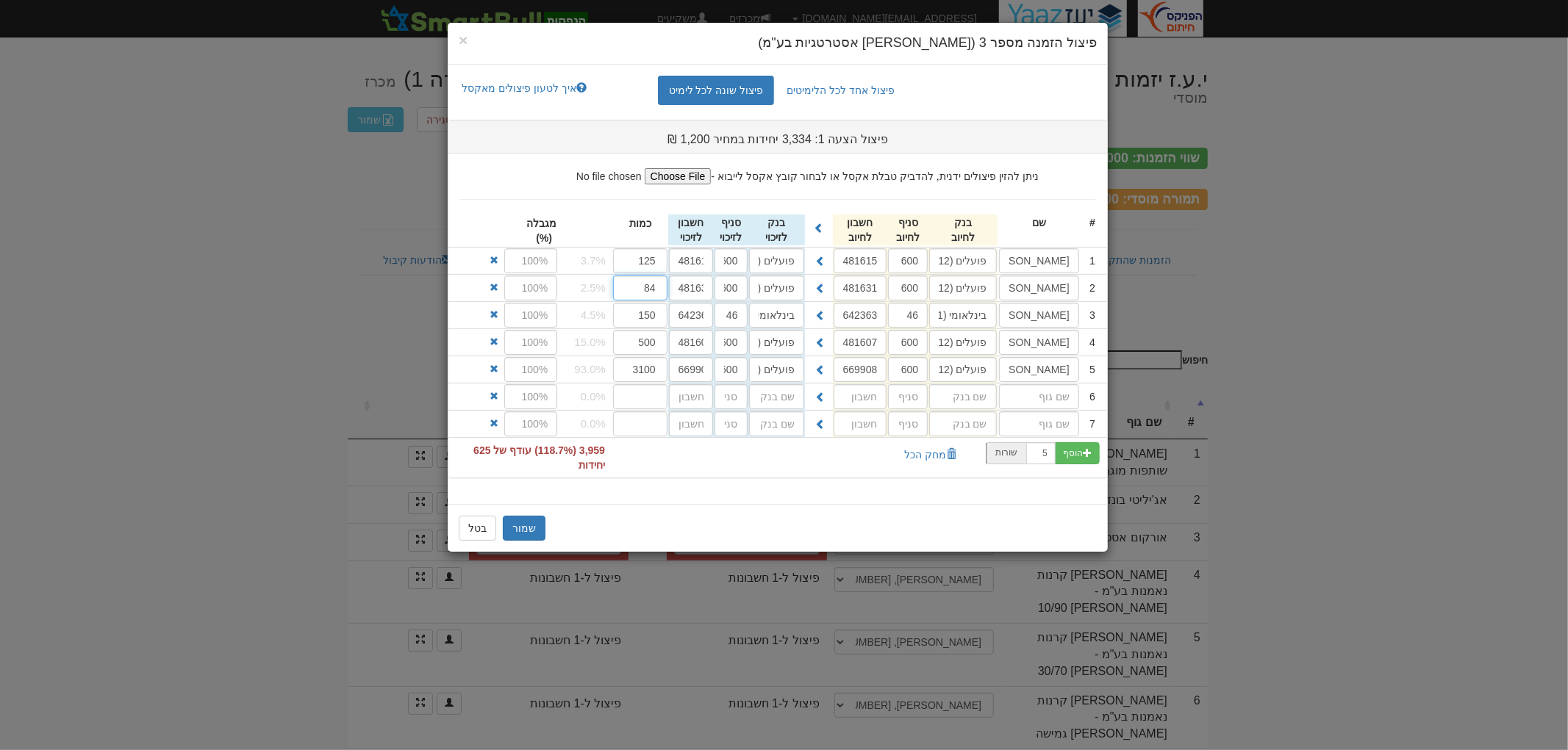
type input "84"
click at [638, 317] on input "150" at bounding box center [640, 314] width 55 height 25
click at [641, 317] on input "150" at bounding box center [640, 314] width 55 height 25
type input "125"
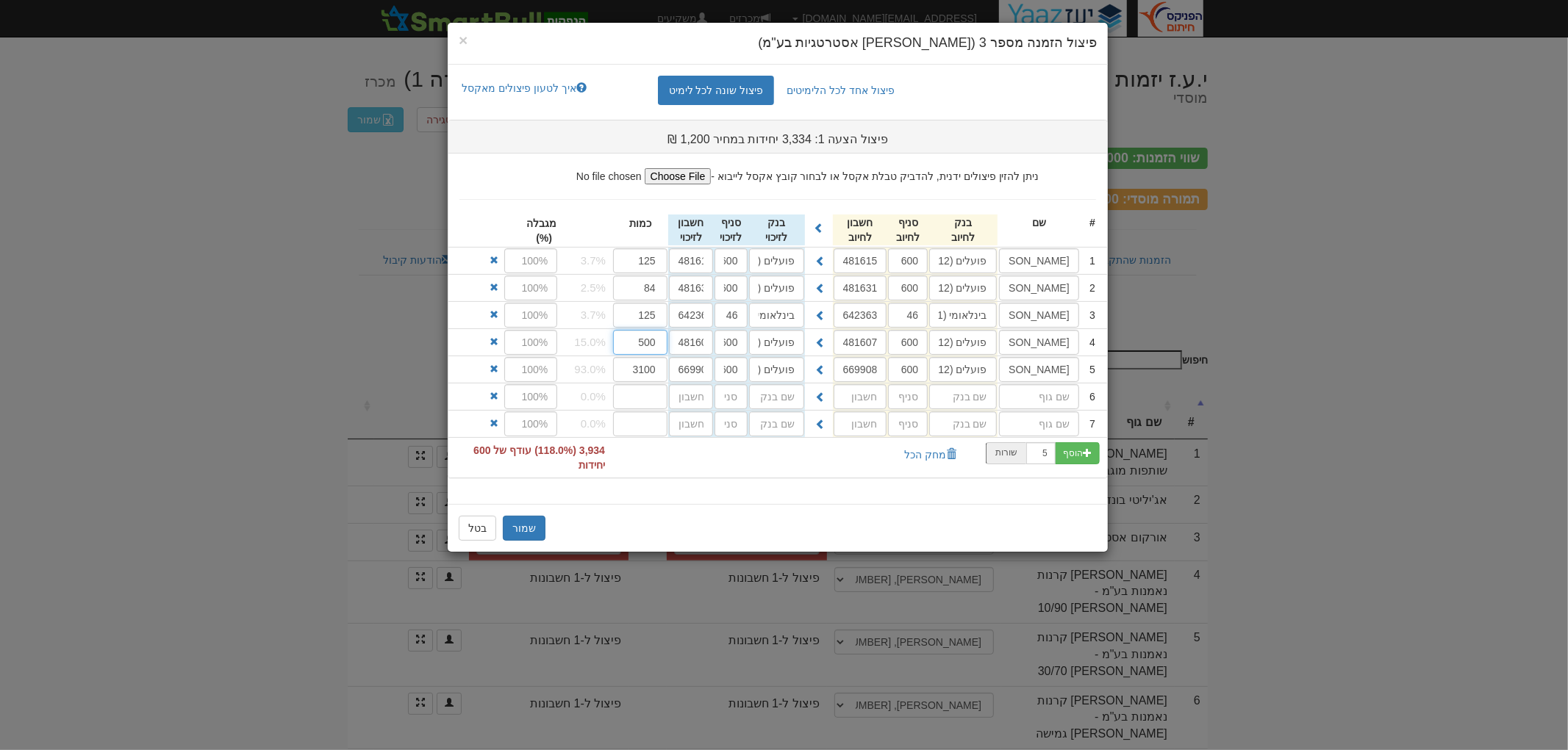
click at [643, 341] on input "500" at bounding box center [640, 342] width 55 height 25
type input "417"
click at [658, 380] on input "3100" at bounding box center [640, 369] width 55 height 25
click at [650, 375] on input "3100" at bounding box center [640, 369] width 55 height 25
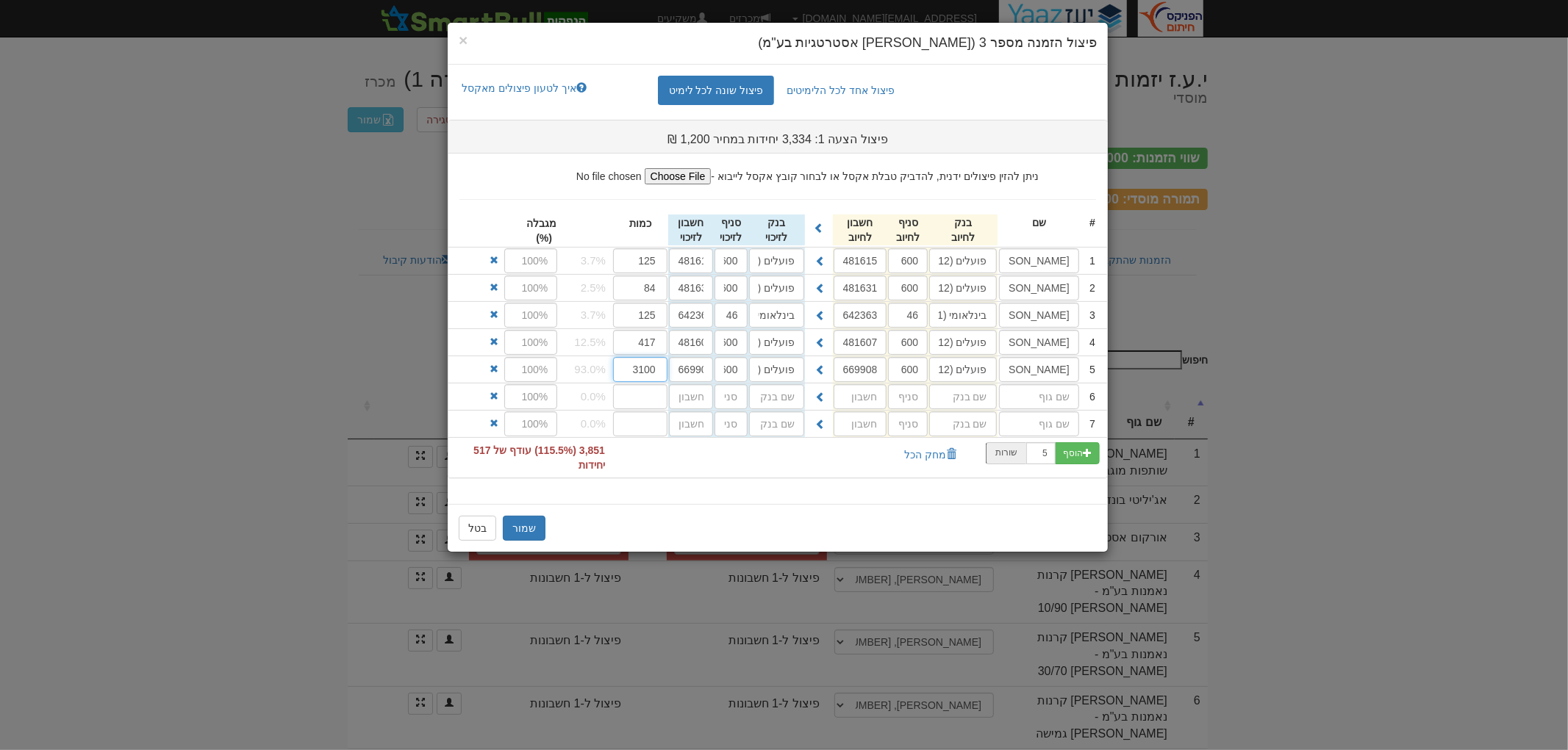
click at [650, 375] on input "3100" at bounding box center [640, 369] width 55 height 25
type input "2583"
click at [537, 529] on button "שמור" at bounding box center [525, 523] width 43 height 25
